Goal: Task Accomplishment & Management: Manage account settings

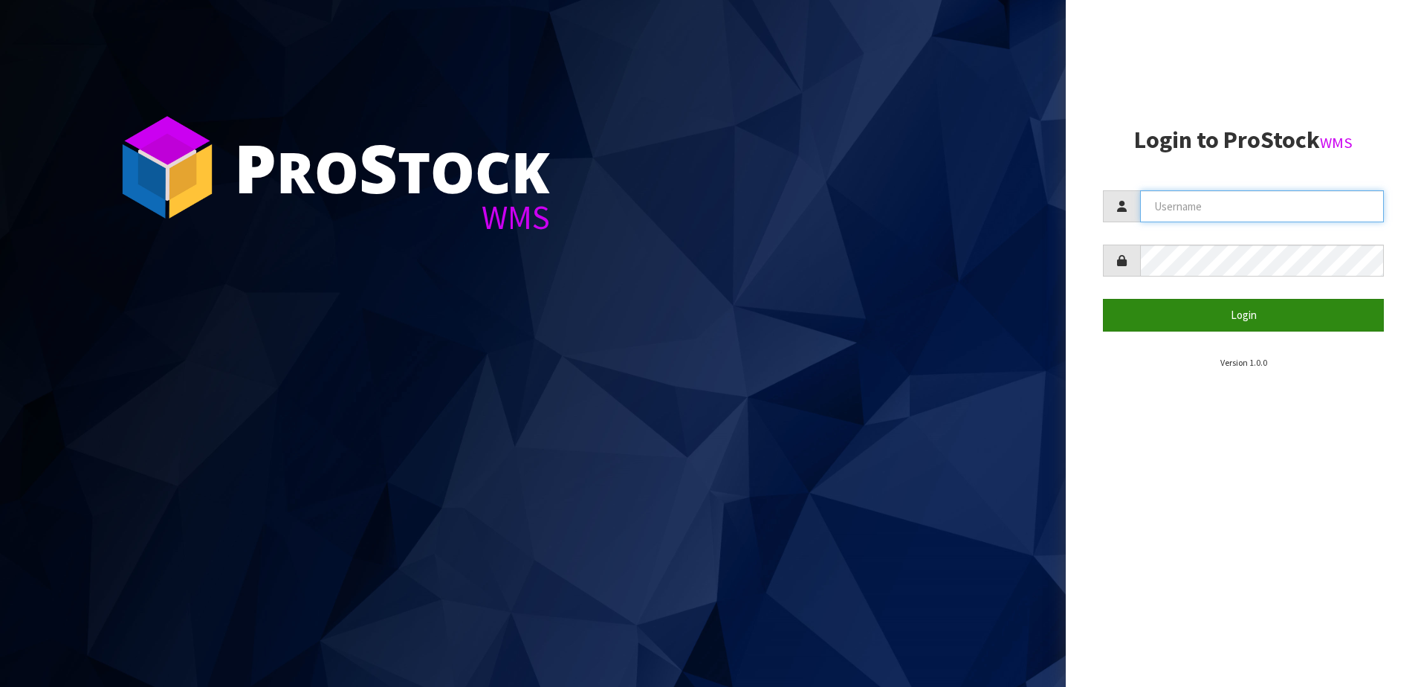
type input "YOURREFORMER"
click at [1241, 317] on button "Login" at bounding box center [1243, 315] width 281 height 32
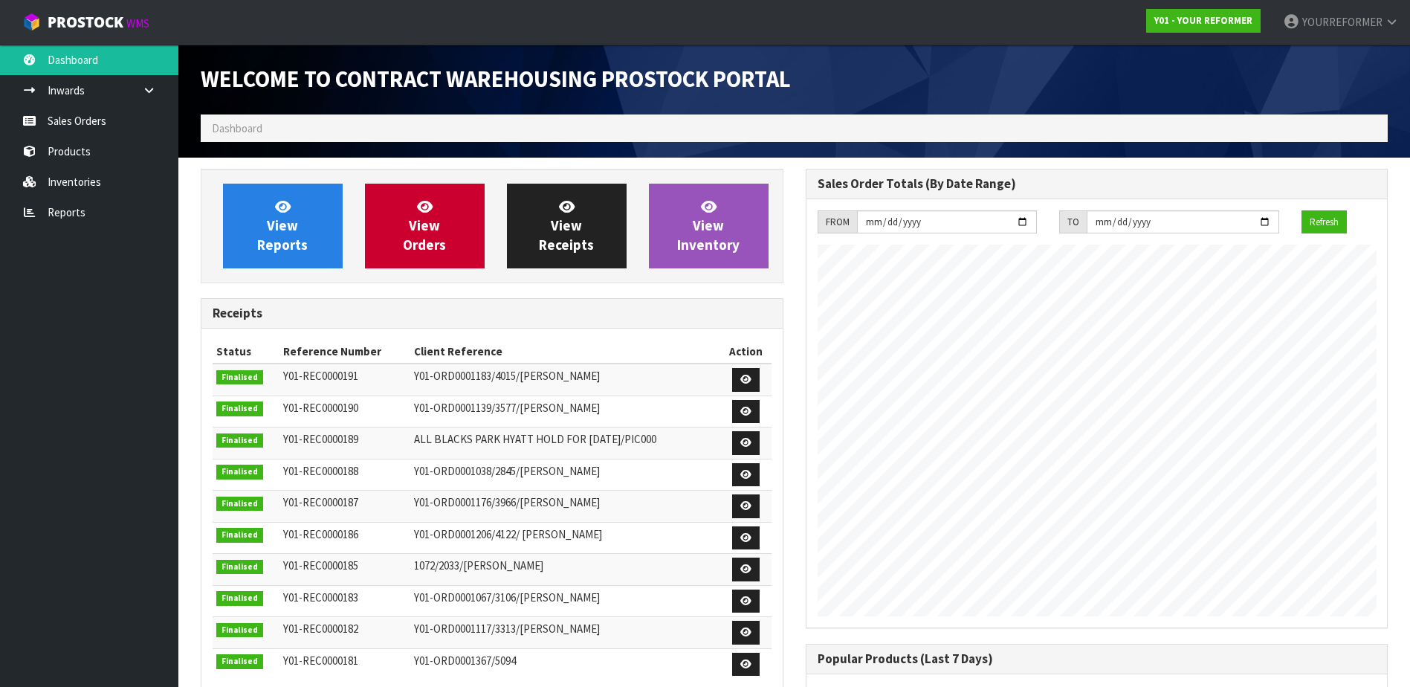
scroll to position [776, 604]
click at [121, 120] on link "Sales Orders" at bounding box center [89, 121] width 178 height 30
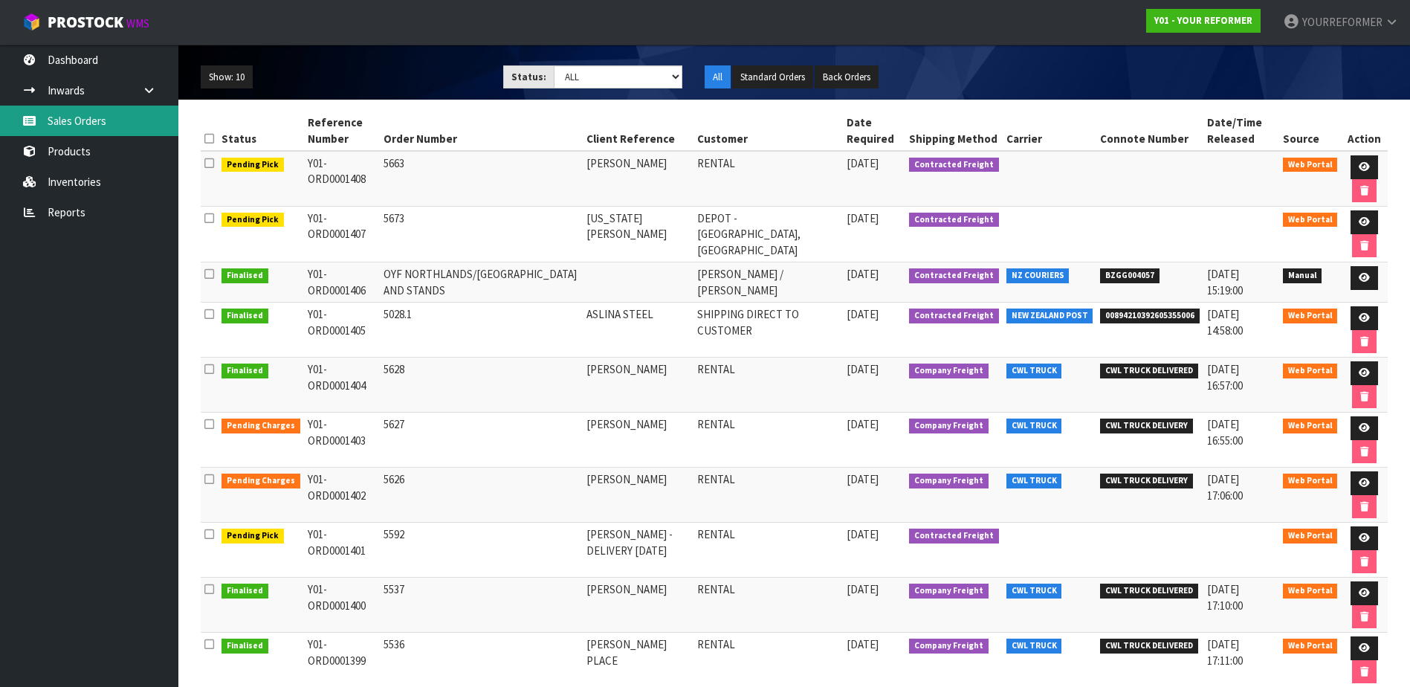
scroll to position [225, 0]
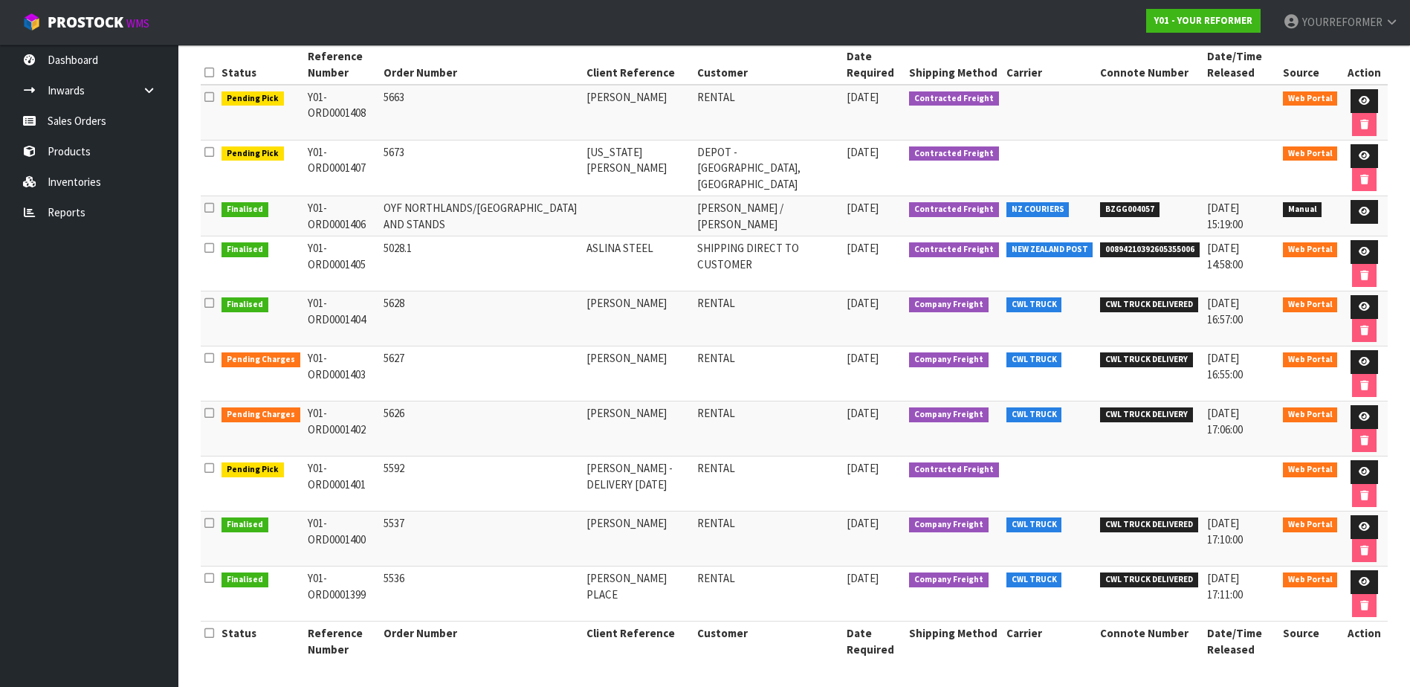
drag, startPoint x: 708, startPoint y: 564, endPoint x: 613, endPoint y: 213, distance: 364.3
click at [613, 213] on td at bounding box center [638, 216] width 111 height 40
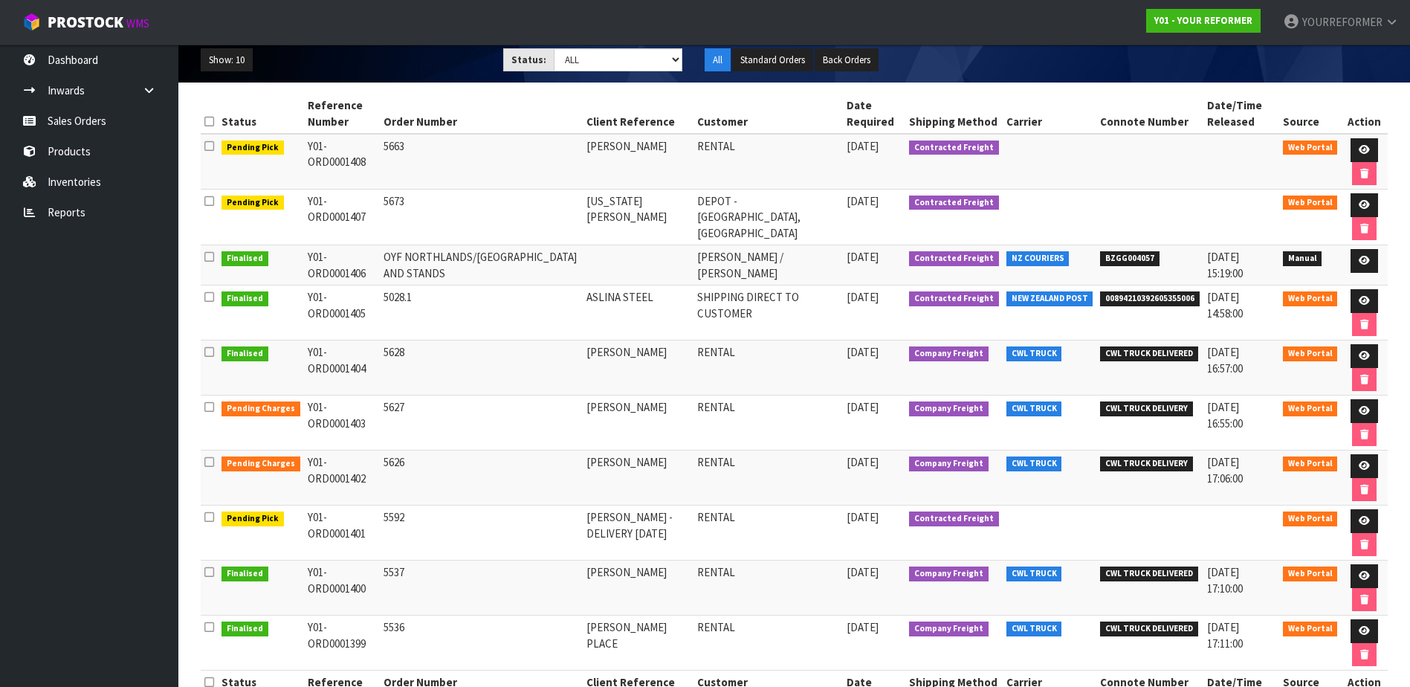
scroll to position [150, 0]
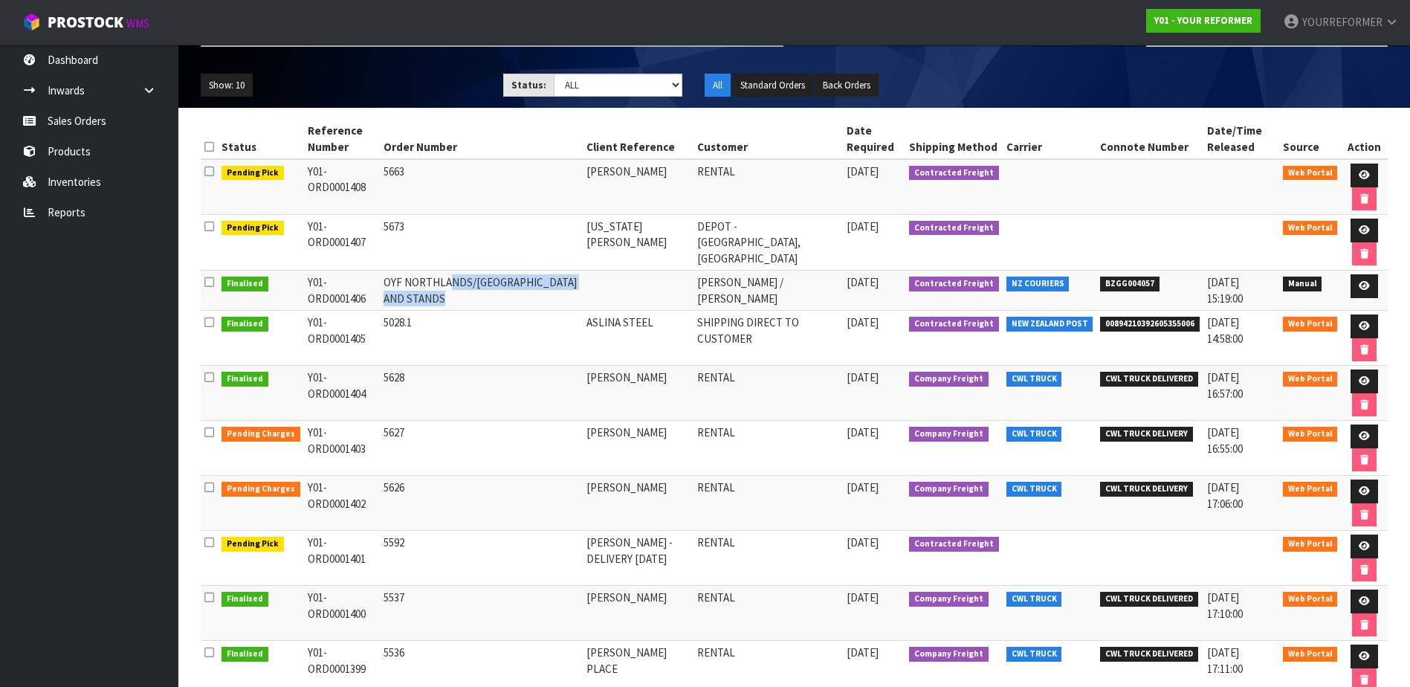
drag, startPoint x: 439, startPoint y: 297, endPoint x: 385, endPoint y: 281, distance: 56.0
click at [385, 281] on td "OYF NORTHLANDS/[GEOGRAPHIC_DATA] AND STANDS" at bounding box center [481, 291] width 203 height 40
drag, startPoint x: 385, startPoint y: 281, endPoint x: 436, endPoint y: 299, distance: 54.3
click at [436, 299] on td "OYF NORTHLANDS/[GEOGRAPHIC_DATA] AND STANDS" at bounding box center [481, 291] width 203 height 40
drag, startPoint x: 811, startPoint y: 281, endPoint x: 645, endPoint y: 289, distance: 166.0
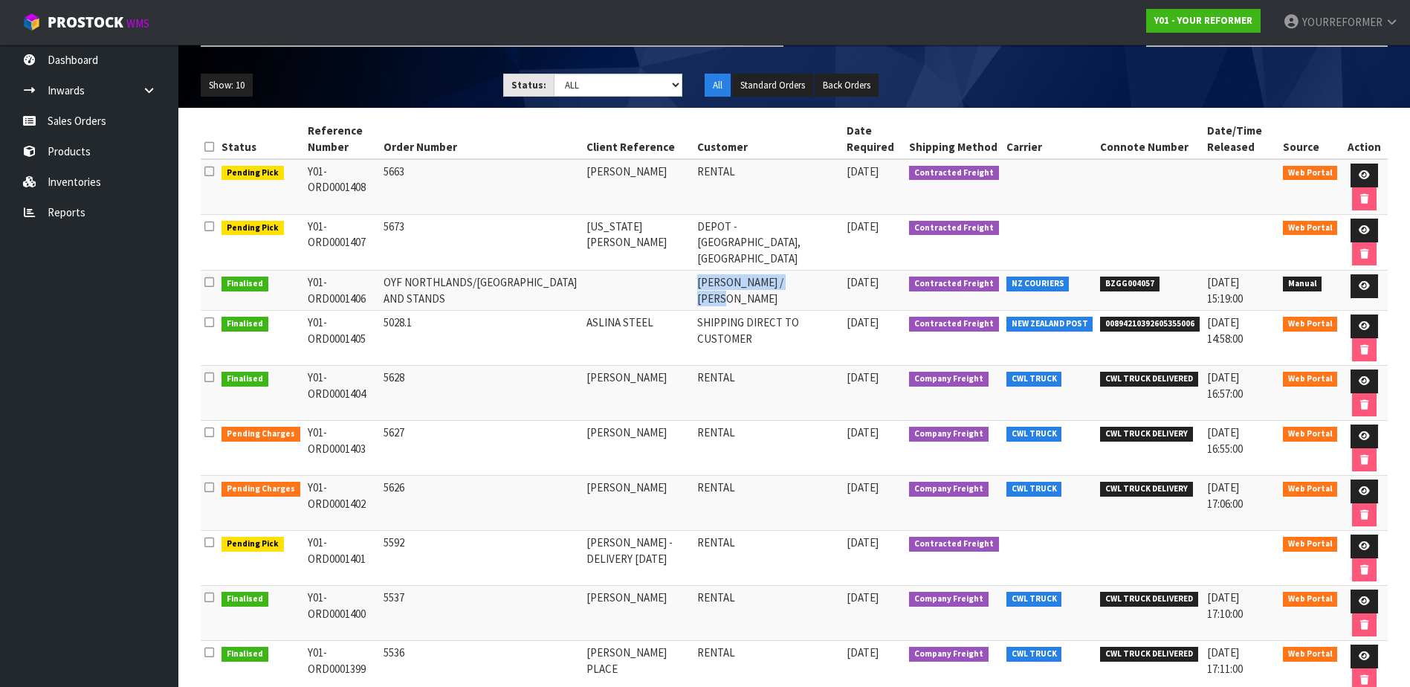
click at [645, 289] on tr "Finalised Y01-ORD0001406 [GEOGRAPHIC_DATA]/[GEOGRAPHIC_DATA] AND STANDS [PERSON…" at bounding box center [794, 291] width 1187 height 40
drag, startPoint x: 645, startPoint y: 289, endPoint x: 676, endPoint y: 288, distance: 30.5
click at [676, 288] on td at bounding box center [638, 291] width 111 height 40
click at [813, 292] on td "[PERSON_NAME] / [PERSON_NAME]" at bounding box center [769, 291] width 150 height 40
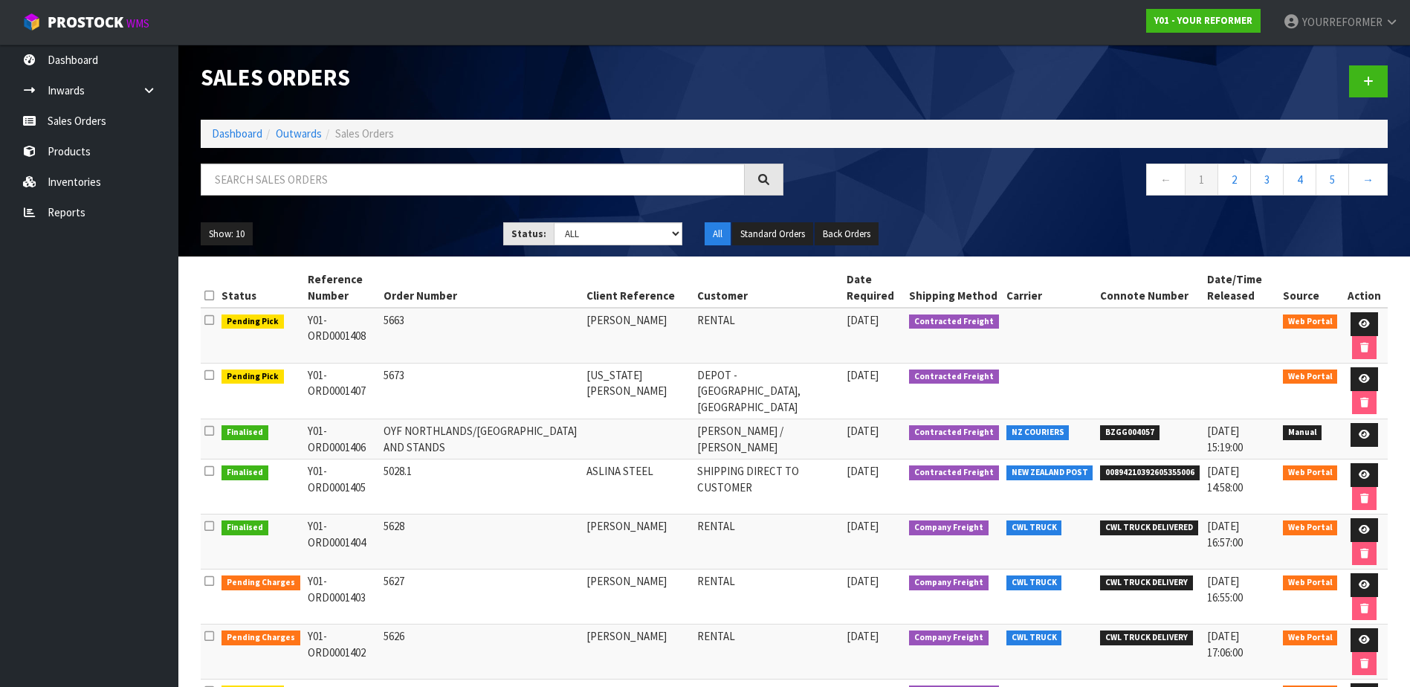
scroll to position [0, 0]
